Goal: Find specific page/section: Find specific page/section

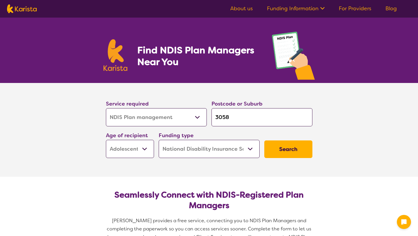
select select "NDIS Plan management"
select select "AS"
select select "NDIS"
select select "NDIS Plan management"
select select "AS"
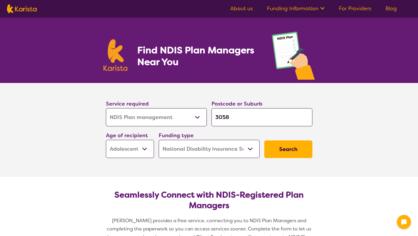
select select "NDIS"
click at [355, 11] on link "For Providers" at bounding box center [355, 8] width 33 height 7
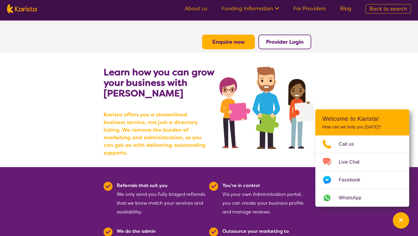
click at [281, 42] on b "Provider Login" at bounding box center [285, 41] width 38 height 7
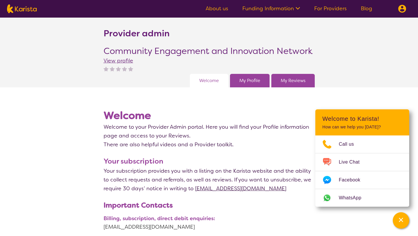
click at [292, 80] on link "My Reviews" at bounding box center [293, 80] width 25 height 9
